Goal: Task Accomplishment & Management: Manage account settings

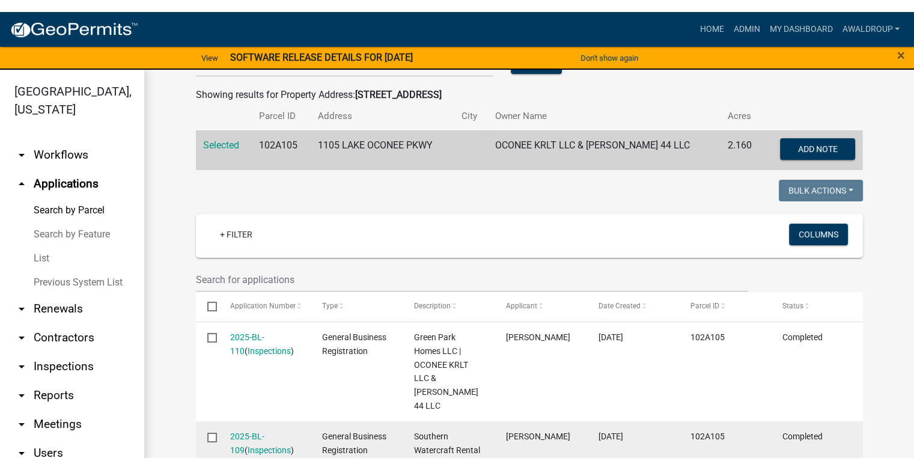
scroll to position [361, 0]
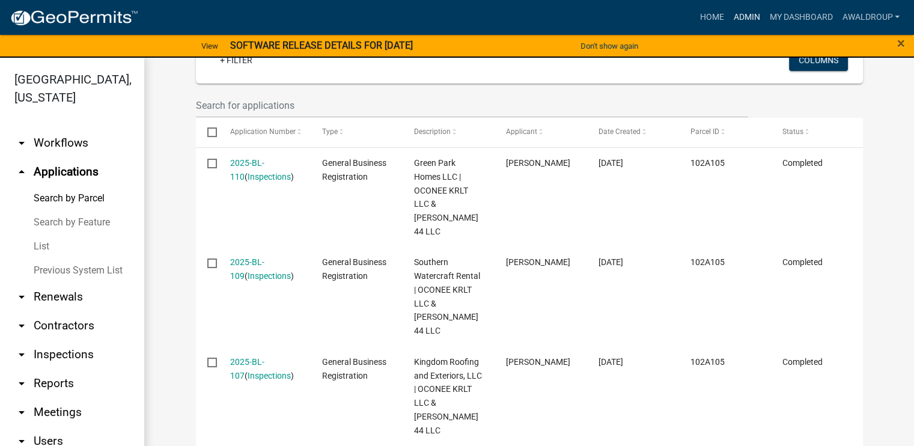
click at [750, 18] on link "Admin" at bounding box center [746, 17] width 36 height 23
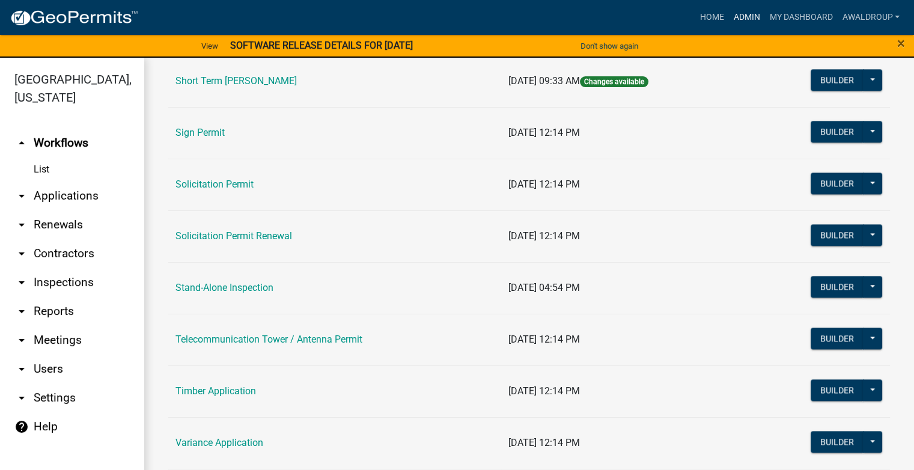
scroll to position [1803, 0]
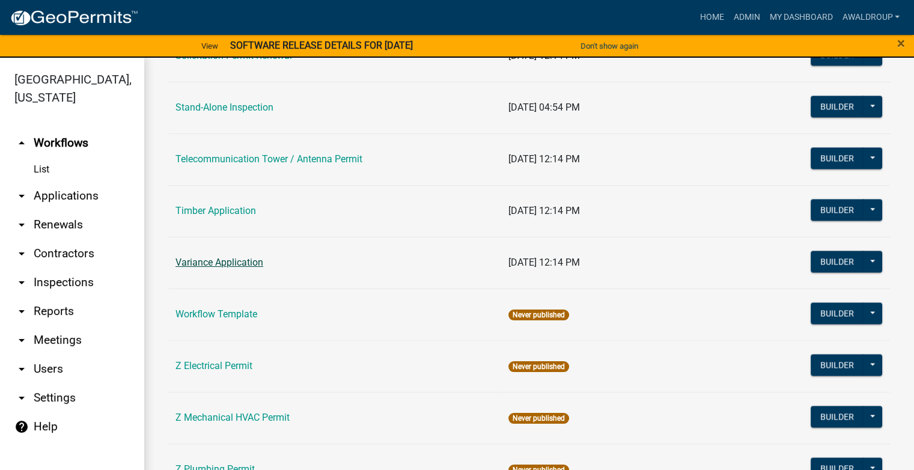
click at [222, 259] on link "Variance Application" at bounding box center [219, 262] width 88 height 11
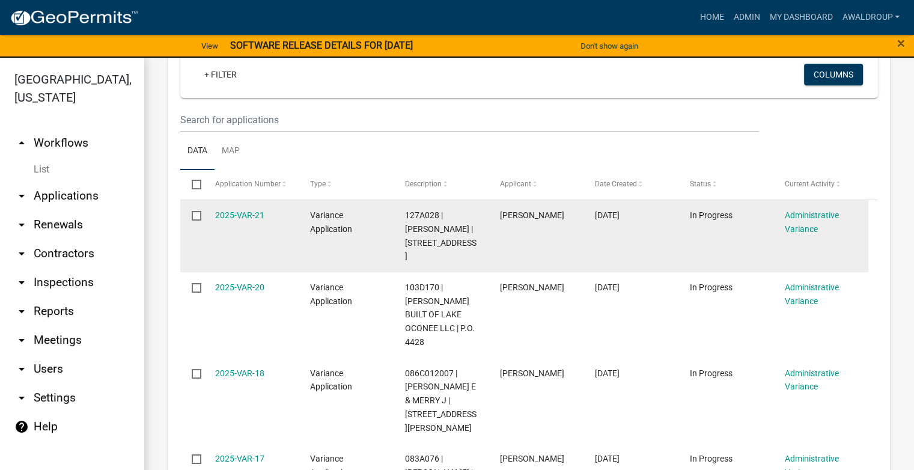
scroll to position [240, 0]
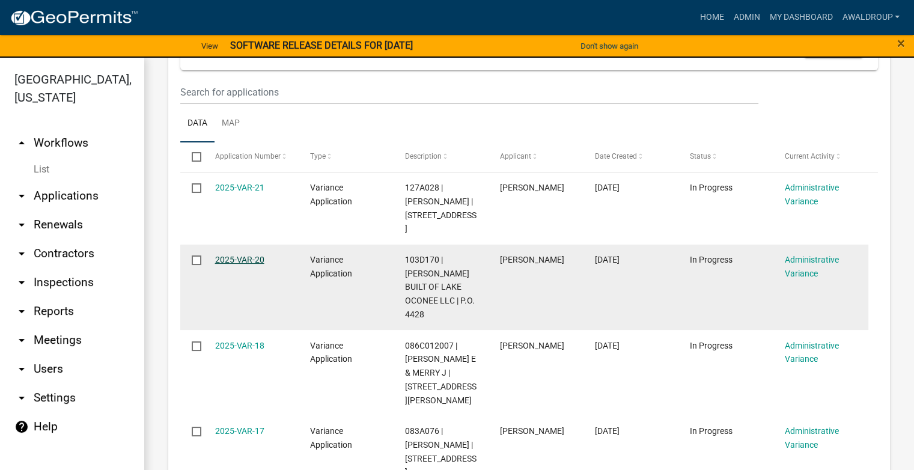
click at [238, 263] on link "2025-VAR-20" at bounding box center [239, 260] width 49 height 10
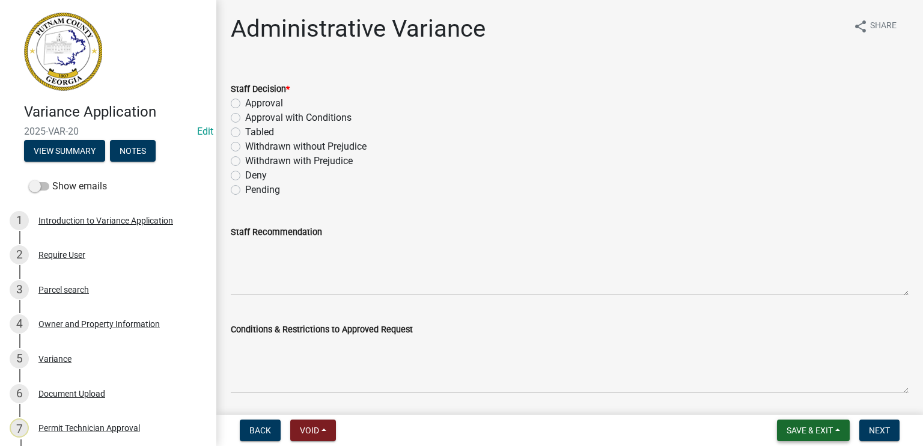
click at [811, 429] on span "Save & Exit" at bounding box center [810, 430] width 46 height 10
click at [793, 405] on button "Save & Exit" at bounding box center [801, 399] width 96 height 29
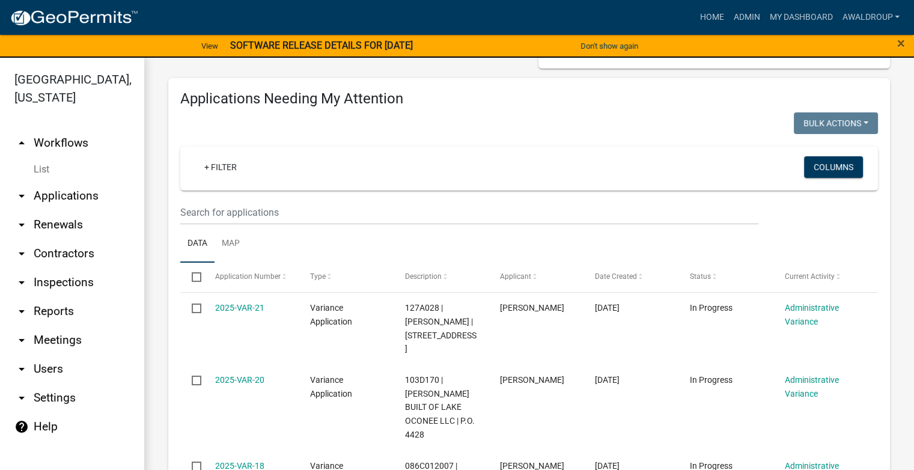
scroll to position [300, 0]
